Goal: Task Accomplishment & Management: Complete application form

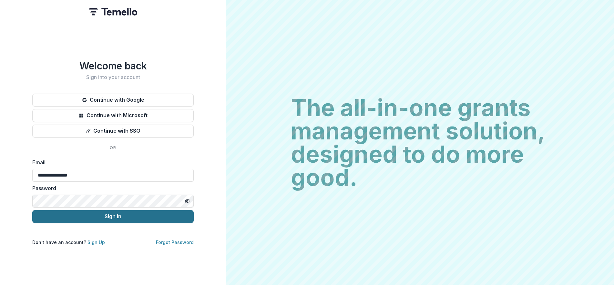
click at [129, 214] on button "Sign In" at bounding box center [112, 216] width 161 height 13
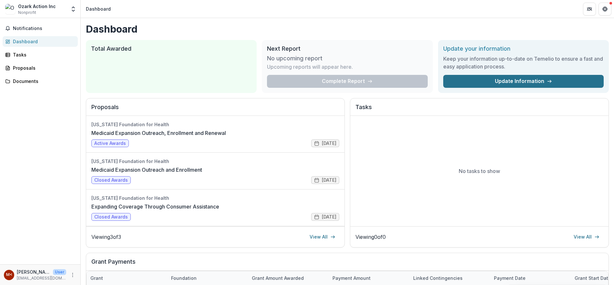
click at [507, 81] on link "Update Information" at bounding box center [523, 81] width 160 height 13
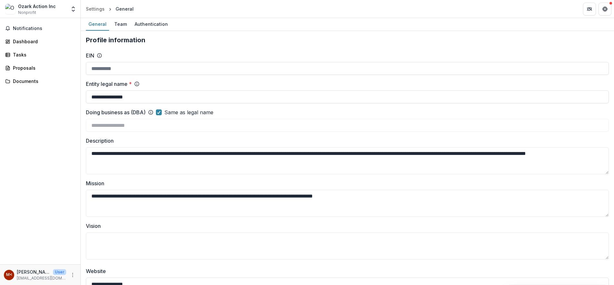
type input "**********"
click at [40, 73] on link "Proposals" at bounding box center [40, 68] width 75 height 11
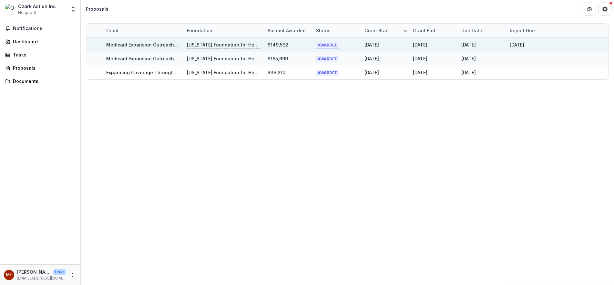
click at [140, 41] on div "Medicaid Expansion Outreach, Enrollment and Renewal" at bounding box center [142, 45] width 73 height 14
click at [142, 47] on link "Medicaid Expansion Outreach, Enrollment and Renewal" at bounding box center [168, 44] width 125 height 5
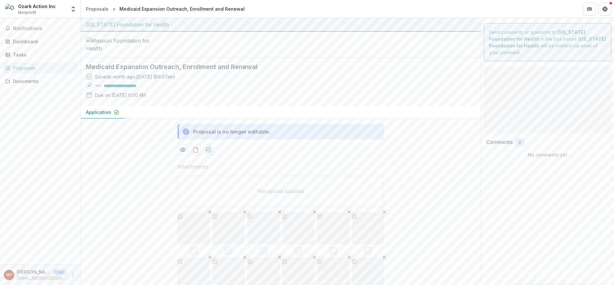
type input "********"
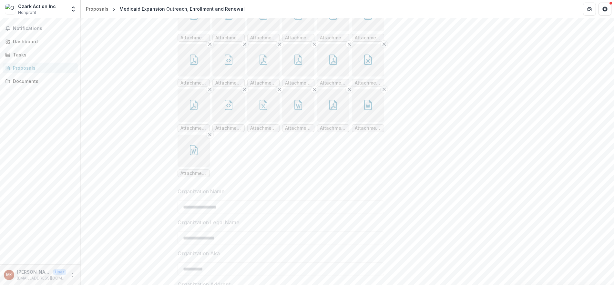
scroll to position [194, 0]
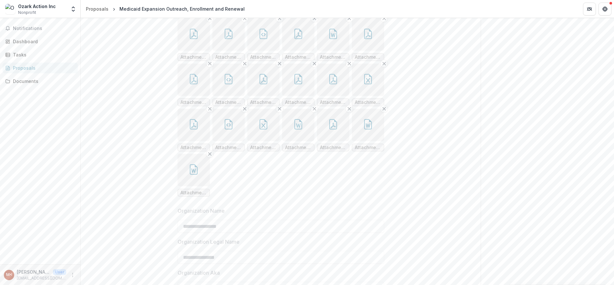
click at [332, 96] on button "button" at bounding box center [333, 80] width 32 height 32
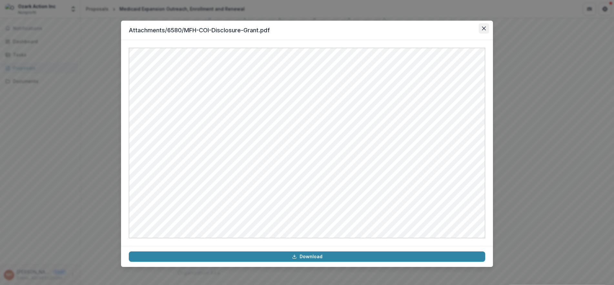
click at [487, 25] on button "Close" at bounding box center [483, 28] width 10 height 10
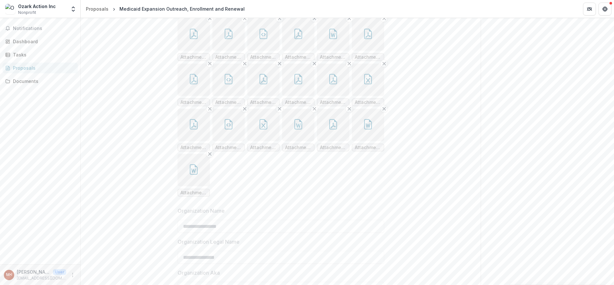
click at [196, 51] on button "button" at bounding box center [193, 34] width 32 height 32
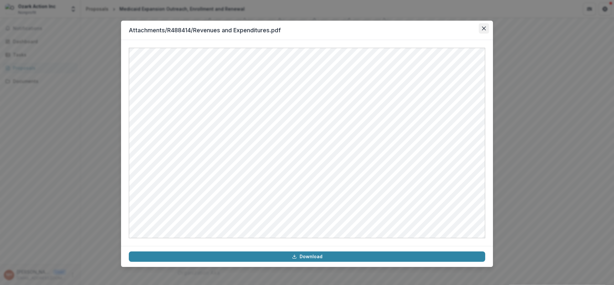
click at [485, 26] on button "Close" at bounding box center [483, 28] width 10 height 10
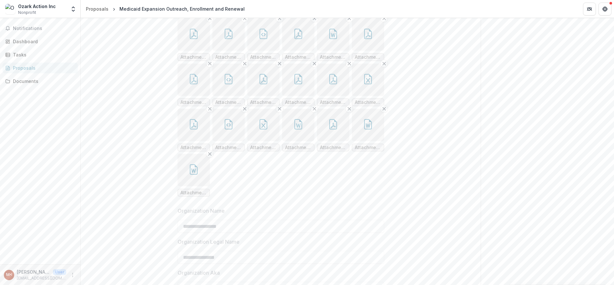
click at [232, 51] on button "button" at bounding box center [228, 34] width 32 height 32
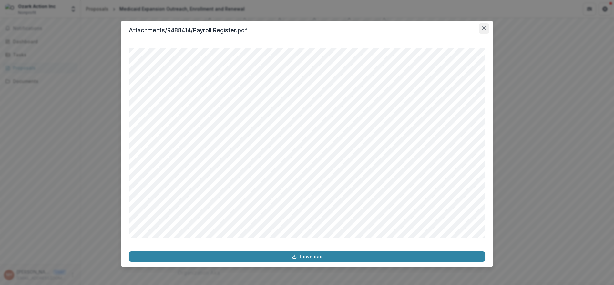
click at [484, 28] on icon "Close" at bounding box center [484, 28] width 4 height 4
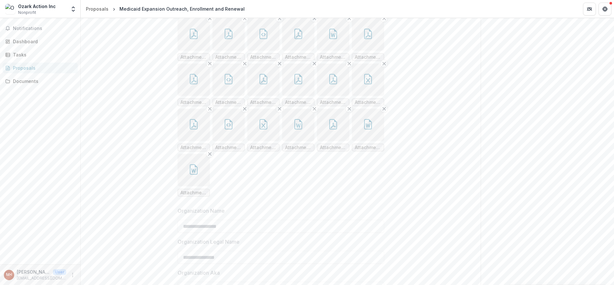
click at [257, 51] on button "button" at bounding box center [263, 34] width 32 height 32
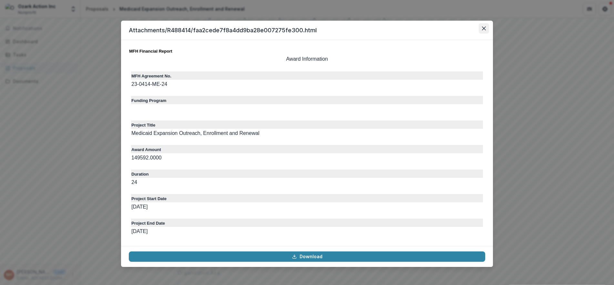
click at [483, 30] on button "Close" at bounding box center [483, 28] width 10 height 10
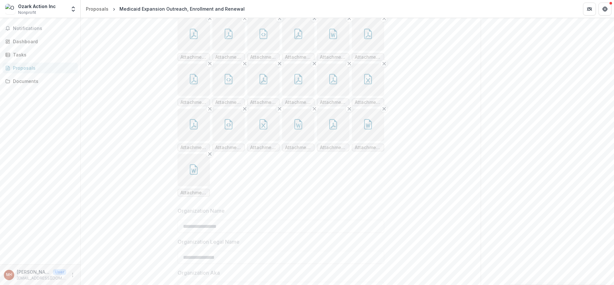
click at [300, 51] on button "button" at bounding box center [298, 34] width 32 height 32
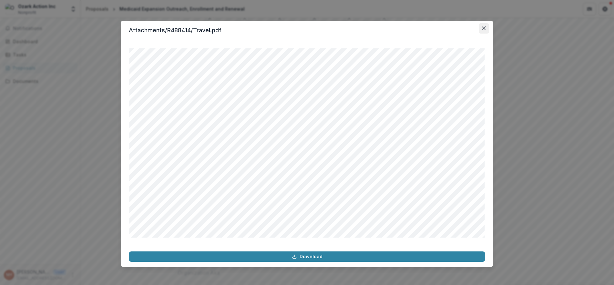
click at [486, 26] on button "Close" at bounding box center [483, 28] width 10 height 10
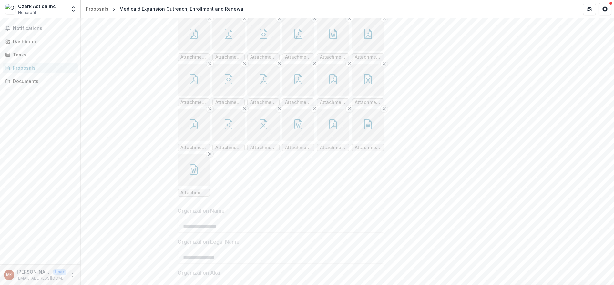
click at [376, 51] on button "button" at bounding box center [368, 34] width 32 height 32
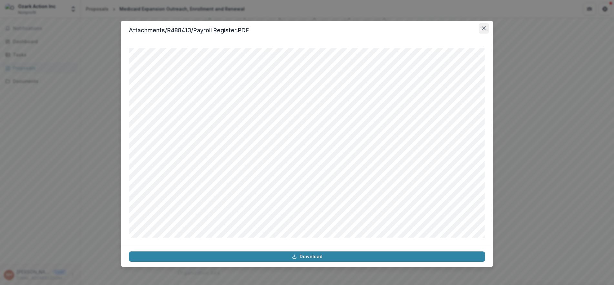
click at [480, 30] on button "Close" at bounding box center [483, 28] width 10 height 10
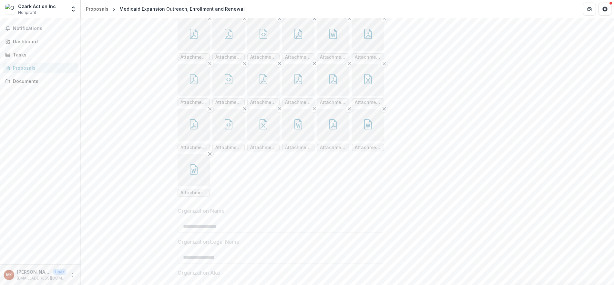
click at [193, 84] on icon "button" at bounding box center [193, 79] width 10 height 10
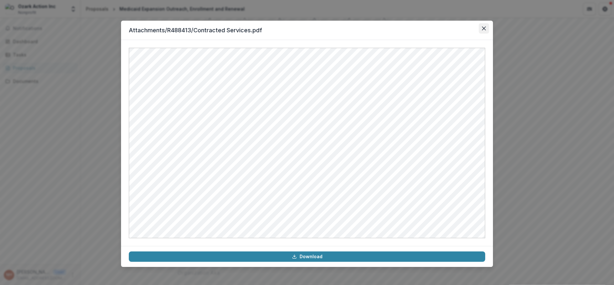
click at [482, 27] on icon "Close" at bounding box center [484, 28] width 4 height 4
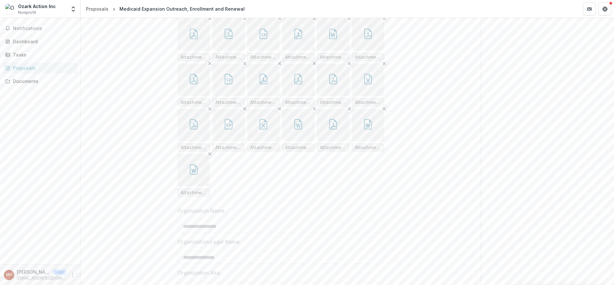
click at [238, 96] on button "button" at bounding box center [228, 80] width 32 height 32
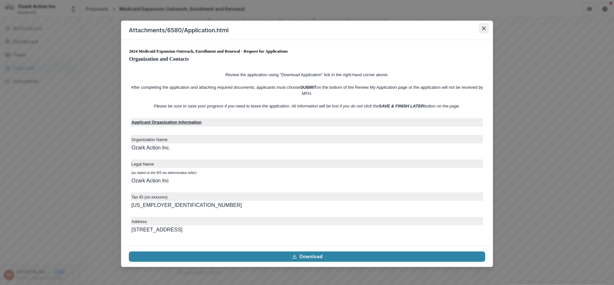
click at [483, 28] on icon "Close" at bounding box center [484, 28] width 4 height 4
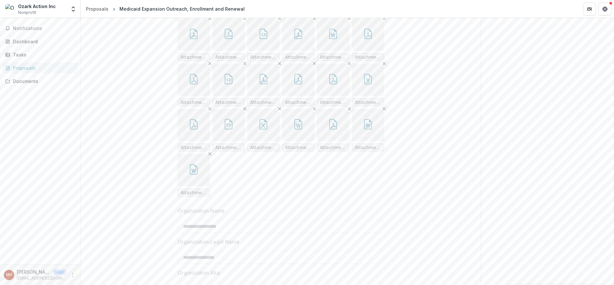
click at [278, 96] on button "button" at bounding box center [263, 80] width 32 height 32
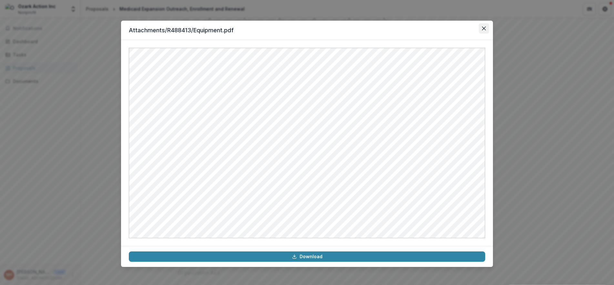
click at [487, 28] on button "Close" at bounding box center [483, 28] width 10 height 10
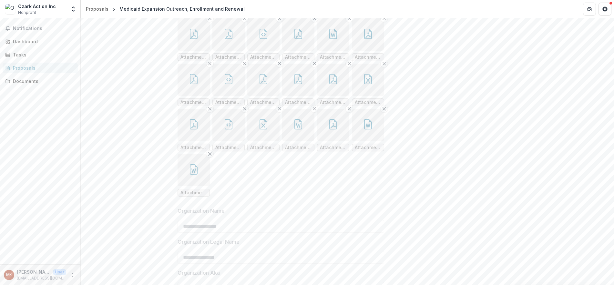
click at [308, 96] on button "button" at bounding box center [298, 80] width 32 height 32
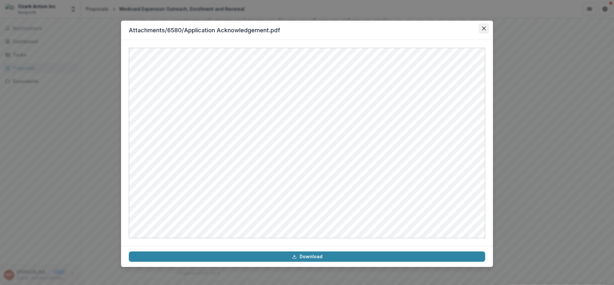
click at [487, 28] on button "Close" at bounding box center [483, 28] width 10 height 10
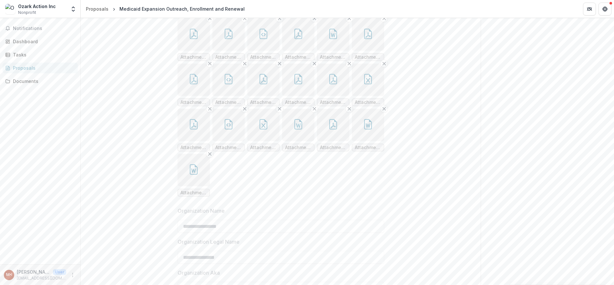
click at [334, 96] on button "button" at bounding box center [333, 80] width 32 height 32
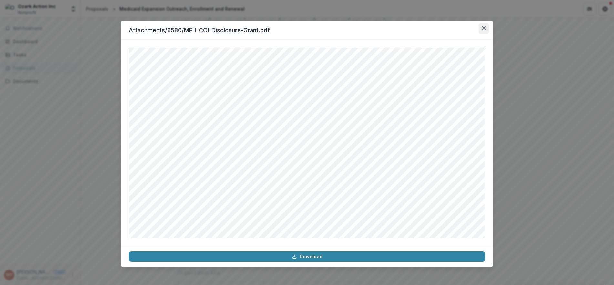
click at [481, 28] on button "Close" at bounding box center [483, 28] width 10 height 10
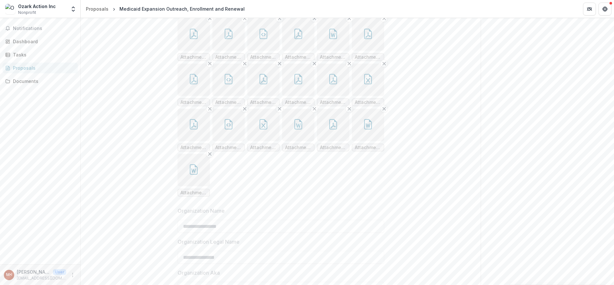
click at [353, 96] on button "button" at bounding box center [368, 80] width 32 height 32
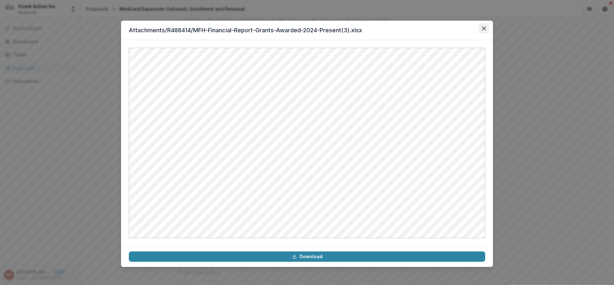
click at [486, 26] on button "Close" at bounding box center [483, 28] width 10 height 10
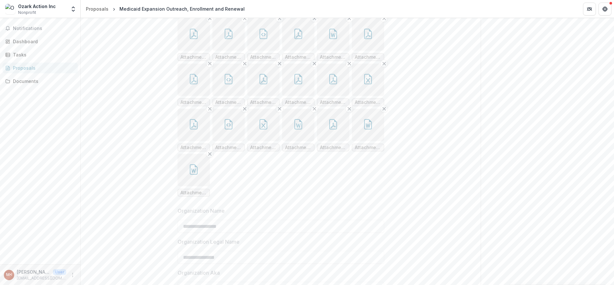
click at [302, 84] on icon "button" at bounding box center [298, 79] width 10 height 10
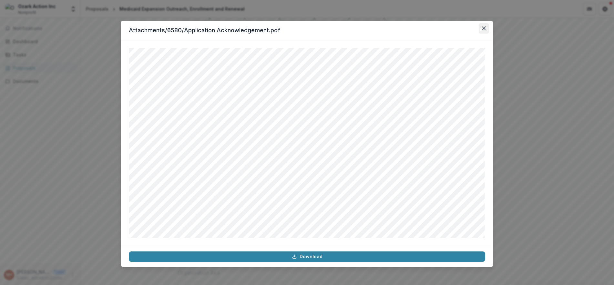
click at [486, 25] on button "Close" at bounding box center [483, 28] width 10 height 10
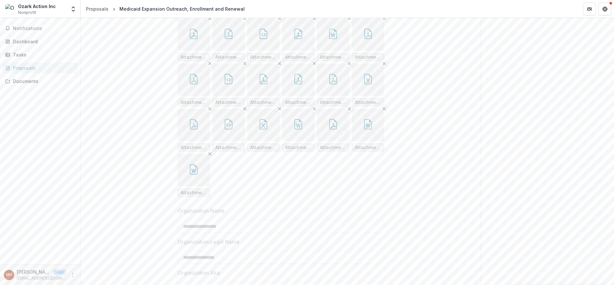
click at [366, 84] on icon "button" at bounding box center [368, 79] width 10 height 10
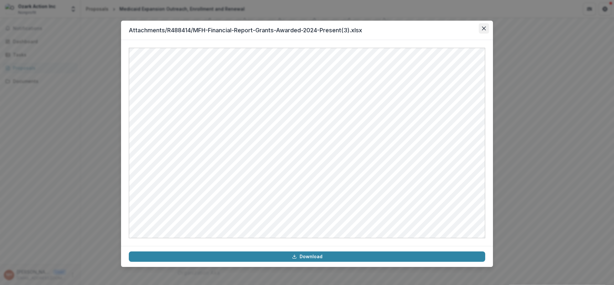
click at [483, 27] on icon "Close" at bounding box center [484, 28] width 4 height 4
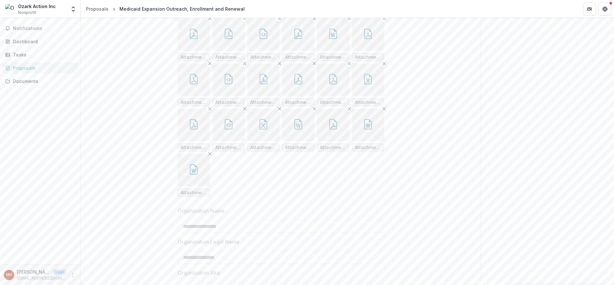
click at [193, 128] on icon "button" at bounding box center [193, 125] width 5 height 5
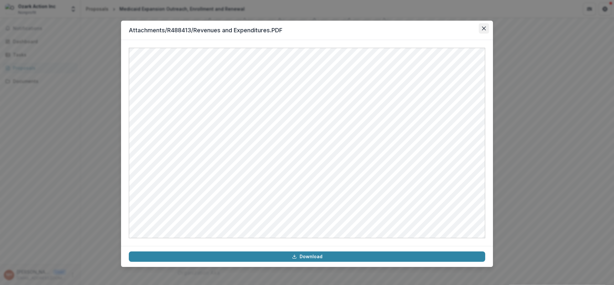
click at [483, 25] on button "Close" at bounding box center [483, 28] width 10 height 10
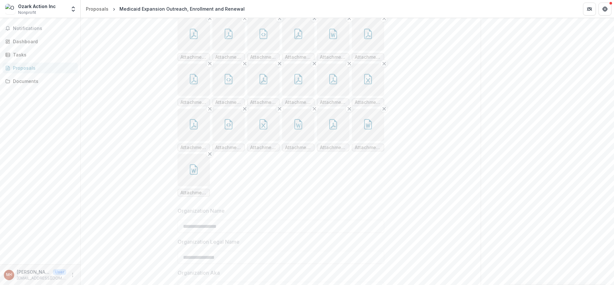
click at [234, 141] on button "button" at bounding box center [228, 125] width 32 height 32
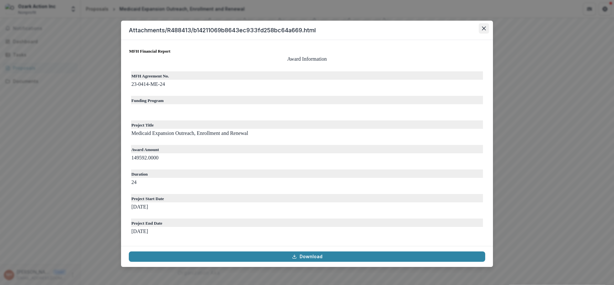
click at [483, 28] on icon "Close" at bounding box center [484, 28] width 4 height 4
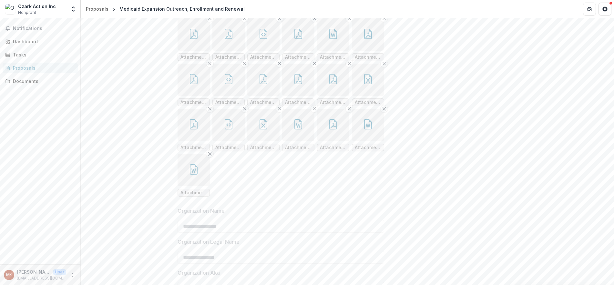
click at [271, 141] on button "button" at bounding box center [263, 125] width 32 height 32
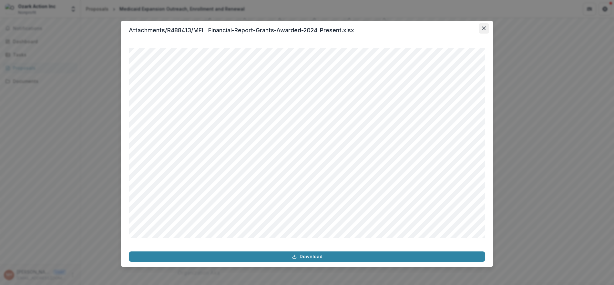
click at [484, 27] on icon "Close" at bounding box center [484, 28] width 4 height 4
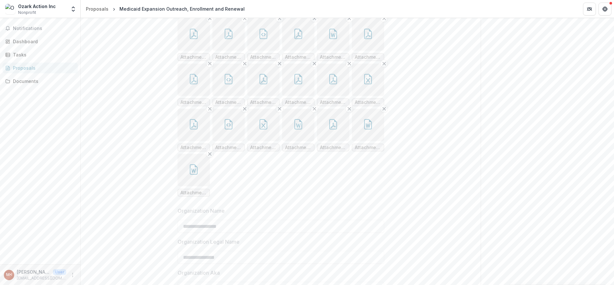
click at [272, 141] on button "button" at bounding box center [263, 125] width 32 height 32
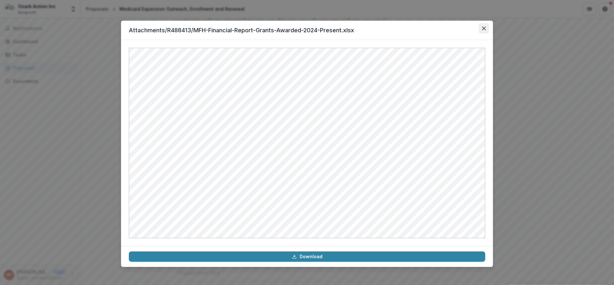
click at [484, 25] on button "Close" at bounding box center [483, 28] width 10 height 10
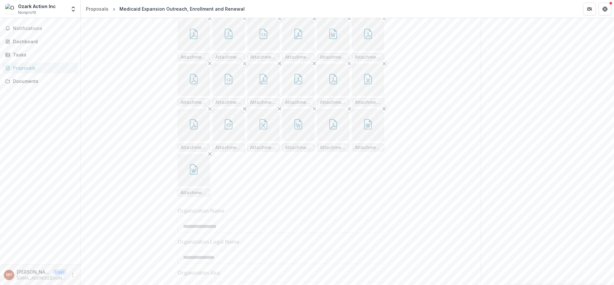
click at [377, 141] on button "button" at bounding box center [368, 125] width 32 height 32
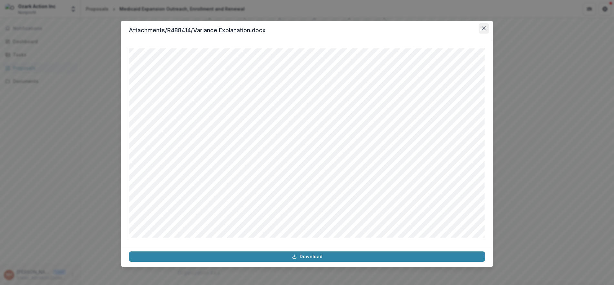
click at [485, 24] on button "Close" at bounding box center [483, 28] width 10 height 10
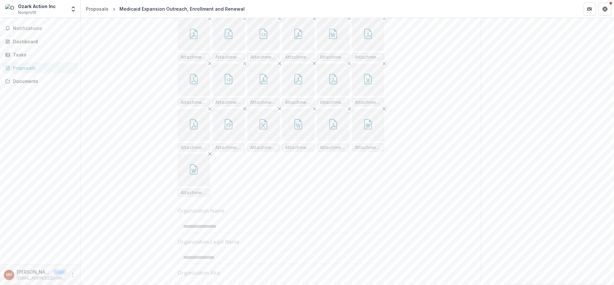
click at [190, 186] on button "button" at bounding box center [193, 170] width 32 height 32
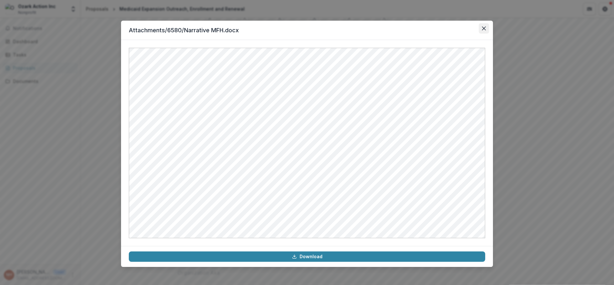
click at [485, 28] on icon "Close" at bounding box center [484, 28] width 4 height 4
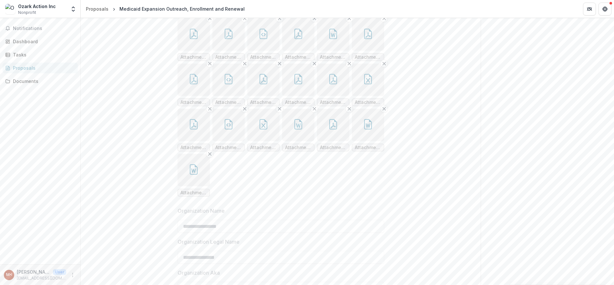
click at [269, 141] on button "button" at bounding box center [263, 125] width 32 height 32
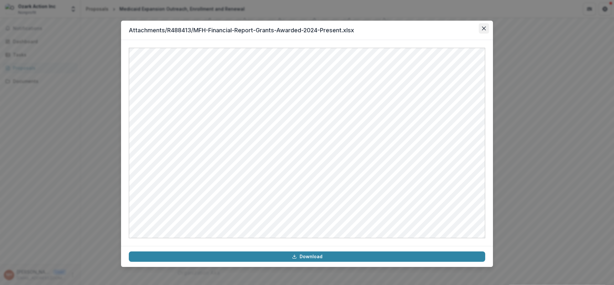
click at [479, 29] on button "Close" at bounding box center [483, 28] width 10 height 10
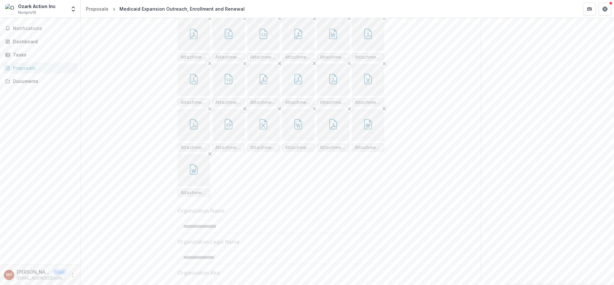
click at [252, 141] on button "button" at bounding box center [263, 125] width 32 height 32
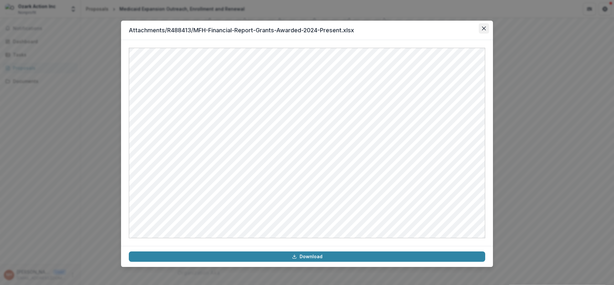
click at [485, 27] on icon "Close" at bounding box center [484, 28] width 4 height 4
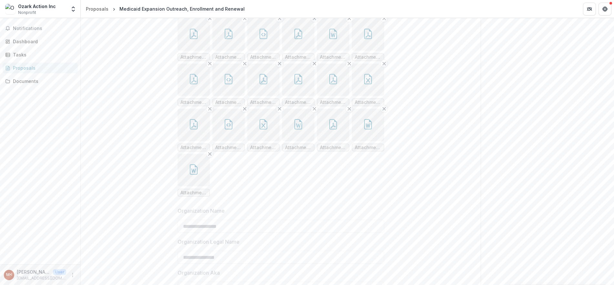
click at [306, 141] on button "button" at bounding box center [298, 125] width 32 height 32
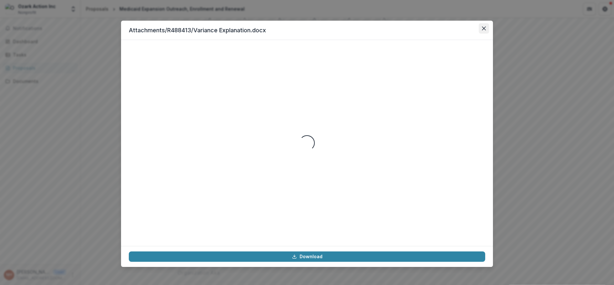
click at [486, 26] on button "Close" at bounding box center [483, 28] width 10 height 10
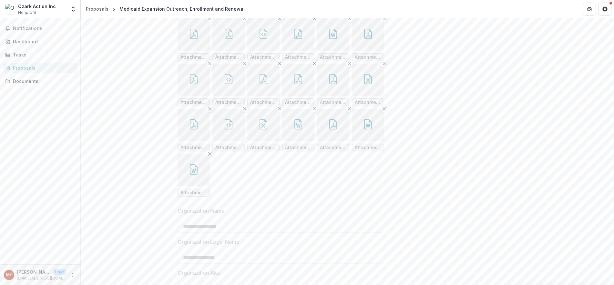
click at [332, 141] on button "button" at bounding box center [333, 125] width 32 height 32
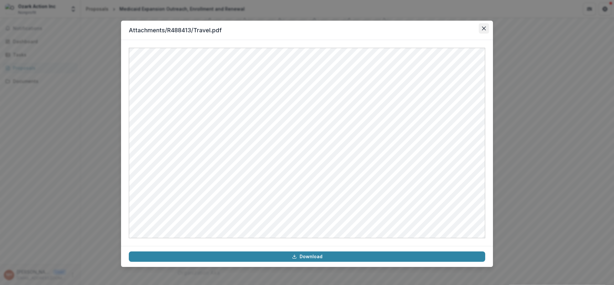
click at [483, 24] on button "Close" at bounding box center [483, 28] width 10 height 10
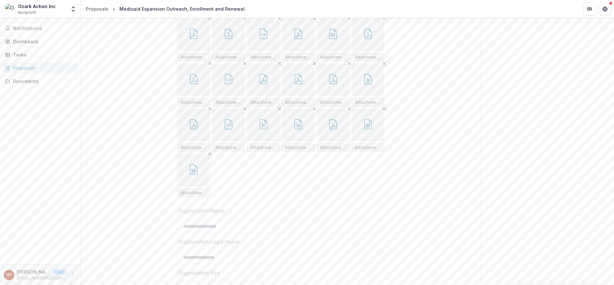
click at [373, 141] on button "button" at bounding box center [368, 125] width 32 height 32
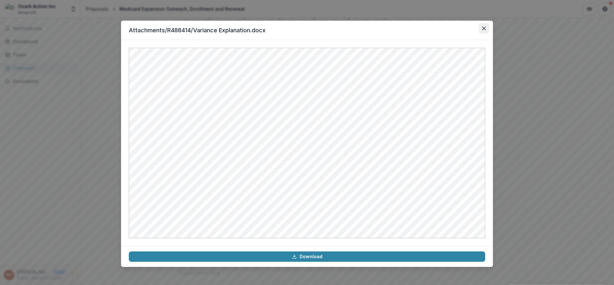
click at [480, 28] on button "Close" at bounding box center [483, 28] width 10 height 10
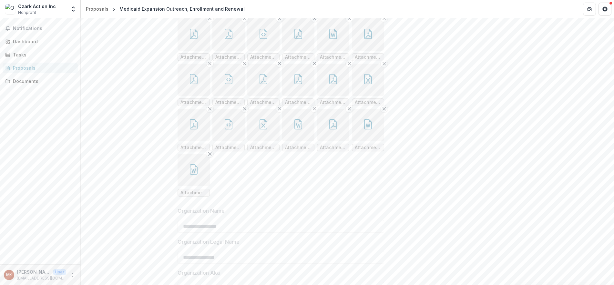
click at [182, 186] on button "button" at bounding box center [193, 170] width 32 height 32
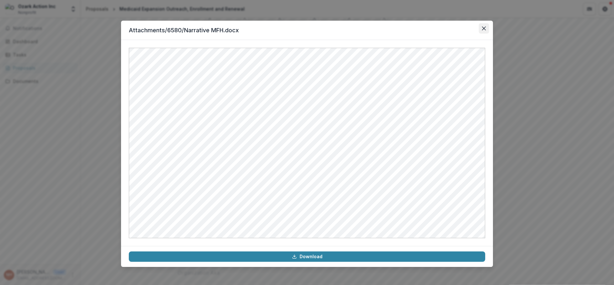
click at [478, 28] on button "Close" at bounding box center [483, 28] width 10 height 10
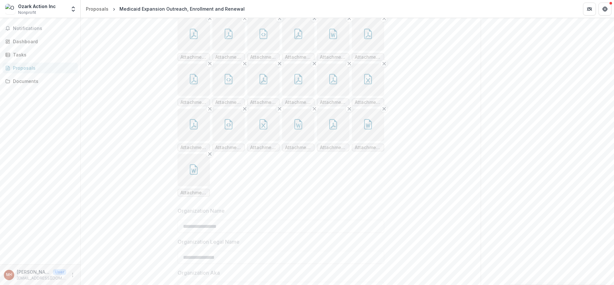
click at [190, 129] on icon "button" at bounding box center [194, 124] width 8 height 10
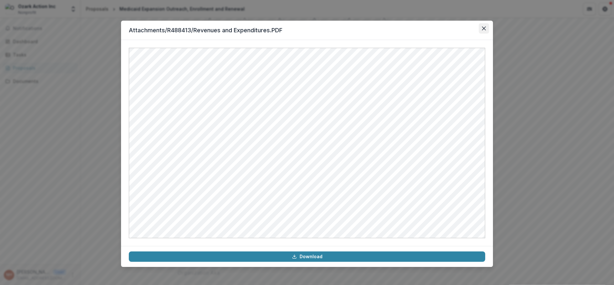
click at [481, 25] on button "Close" at bounding box center [483, 28] width 10 height 10
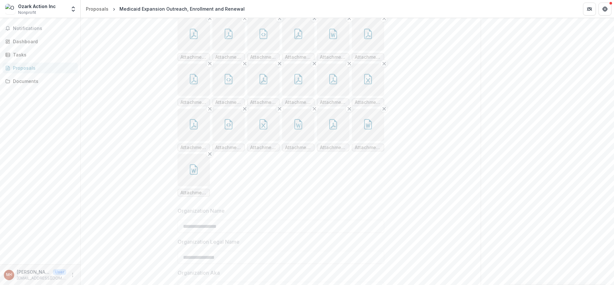
click at [264, 129] on icon "button" at bounding box center [263, 124] width 10 height 10
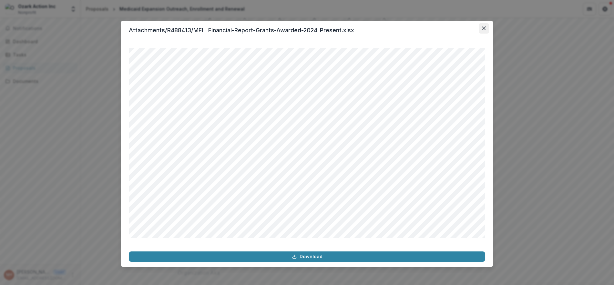
click at [484, 26] on button "Close" at bounding box center [483, 28] width 10 height 10
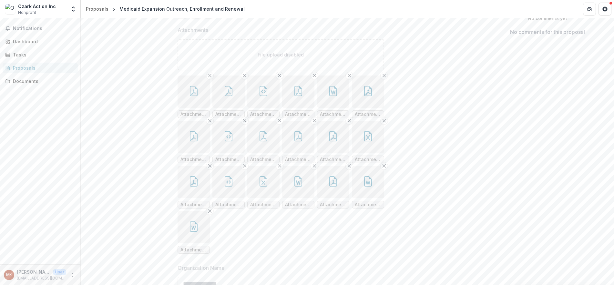
scroll to position [0, 0]
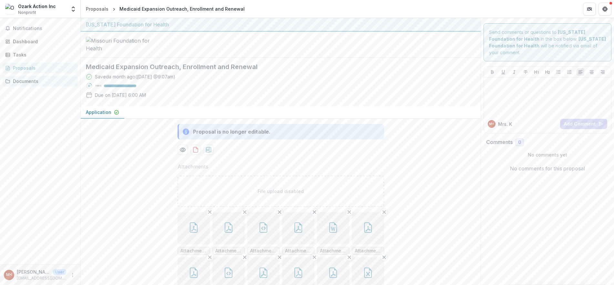
click at [45, 83] on div "Documents" at bounding box center [43, 81] width 60 height 7
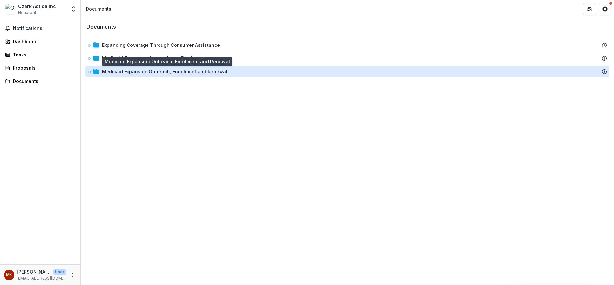
click at [196, 74] on div "Medicaid Expansion Outreach, Enrollment and Renewal" at bounding box center [164, 71] width 125 height 7
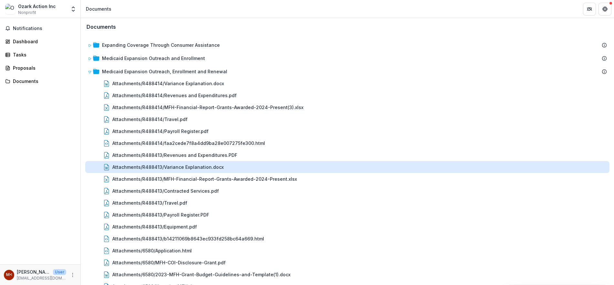
scroll to position [24, 0]
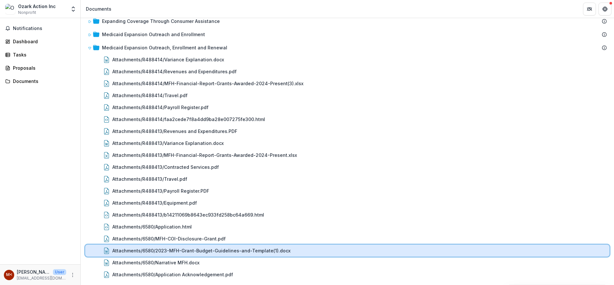
click at [249, 247] on div "Attachments/6580/2023-MFH-Grant-Budget-Guidelines-and-Template(1).docx" at bounding box center [347, 251] width 524 height 12
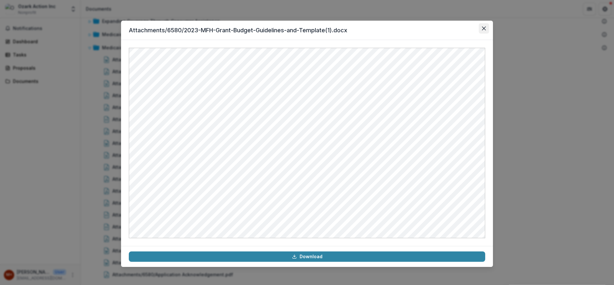
click at [486, 29] on button "Close" at bounding box center [483, 28] width 10 height 10
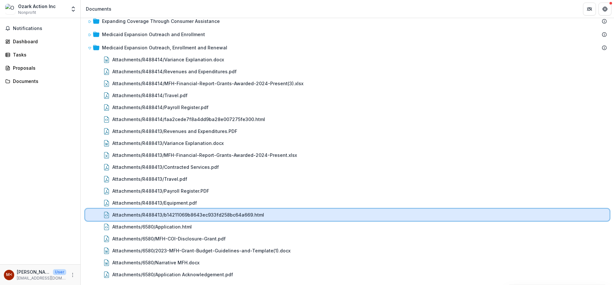
click at [209, 211] on div "Attachments/R488413/b14211069b8643ec933fd258bc64a669.html" at bounding box center [347, 215] width 524 height 12
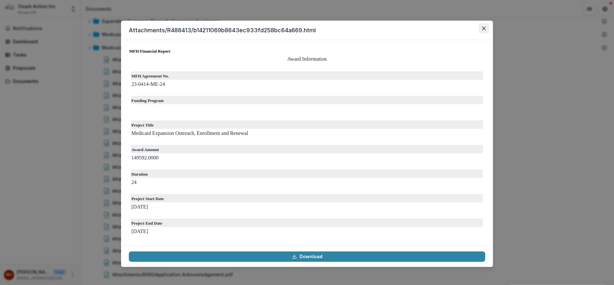
click at [481, 26] on button "Close" at bounding box center [483, 28] width 10 height 10
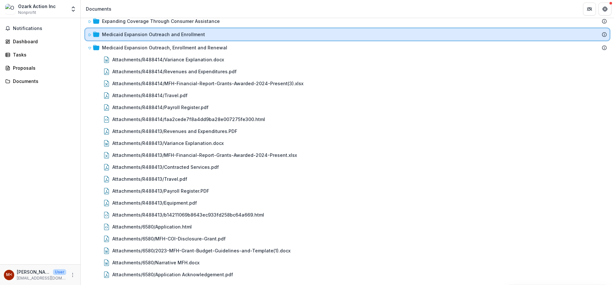
click at [236, 36] on div "Medicaid Expansion Outreach and Enrollment" at bounding box center [354, 34] width 505 height 7
